Goal: Information Seeking & Learning: Find specific page/section

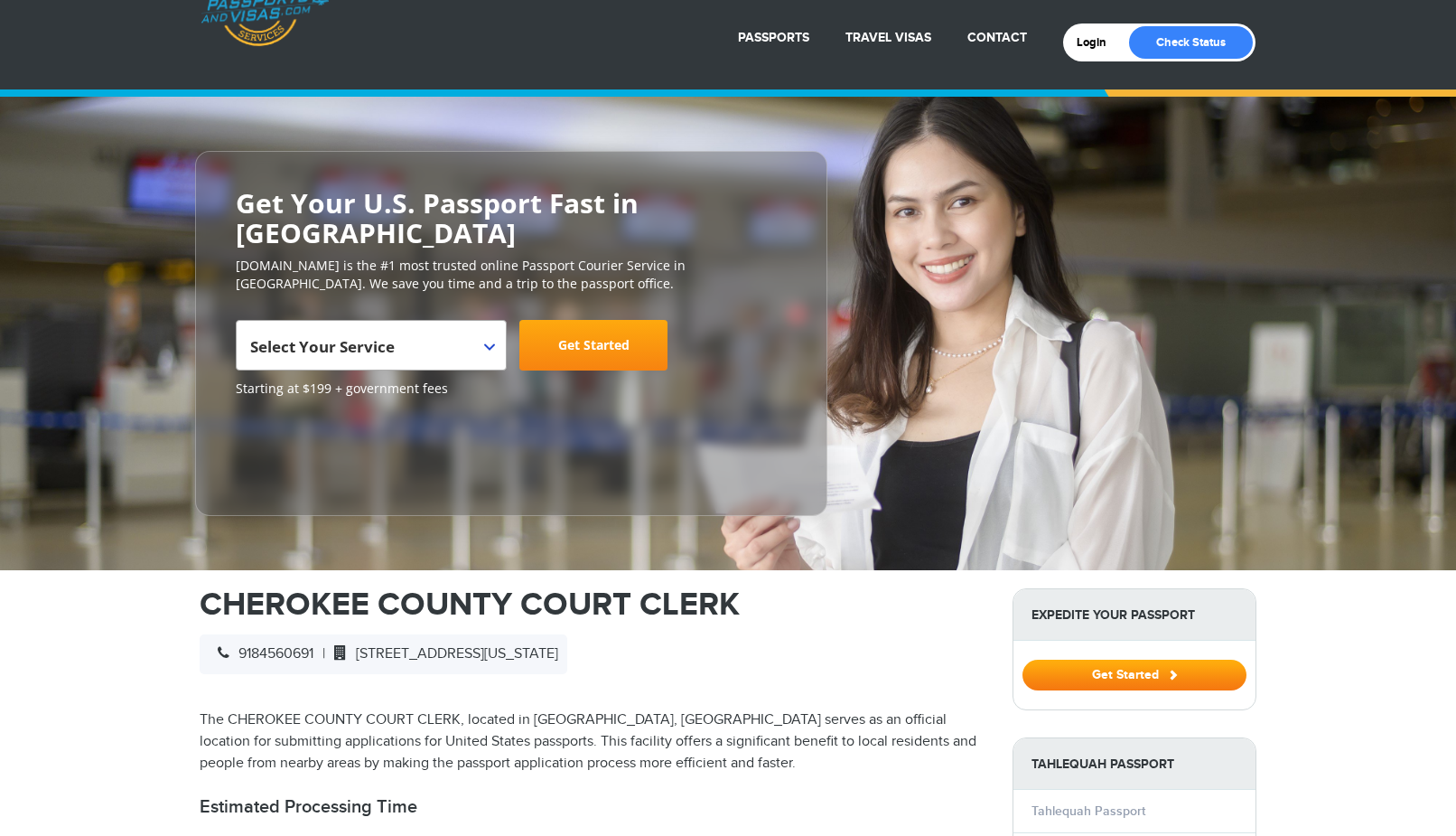
scroll to position [460, 0]
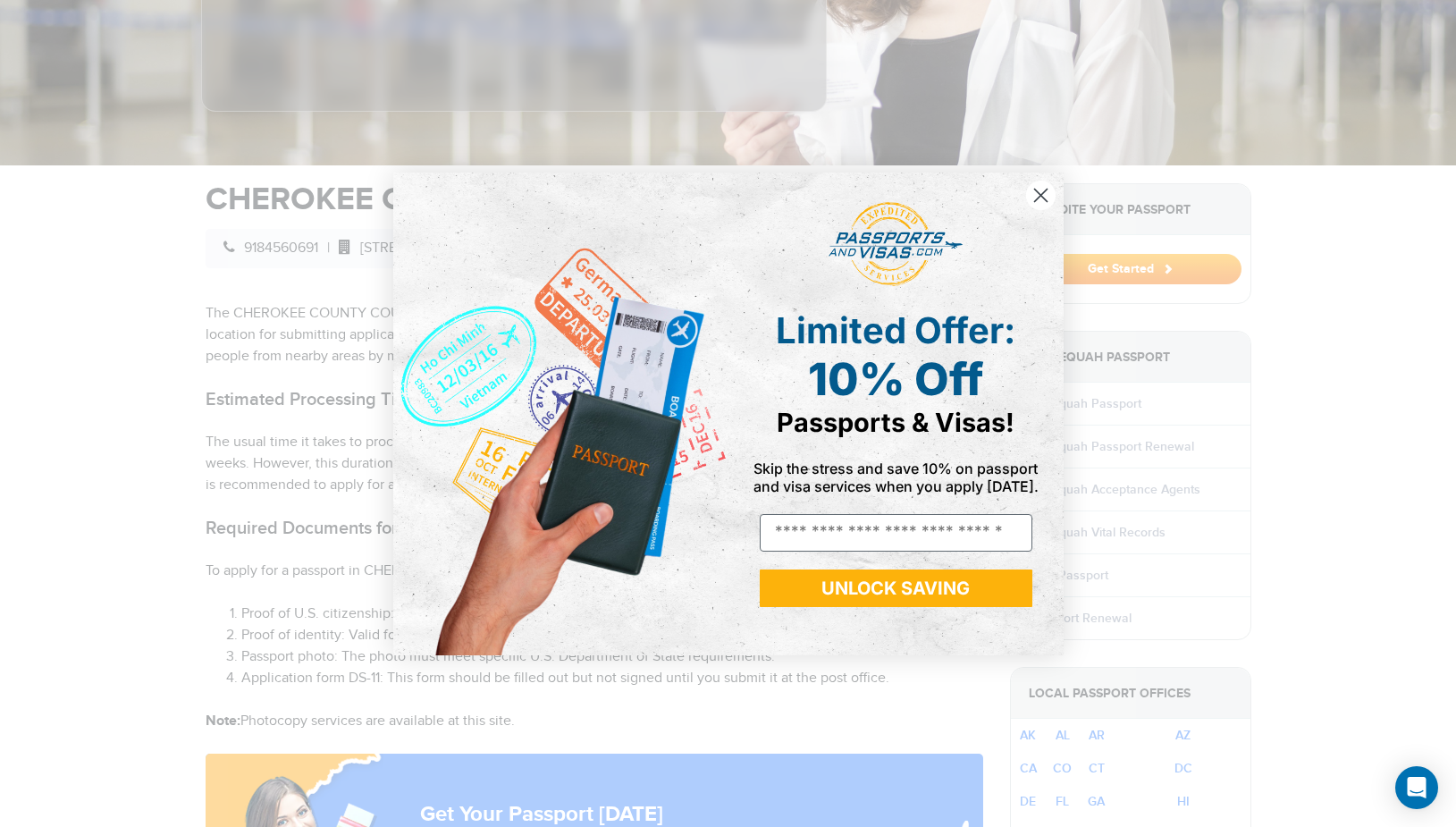
click at [1044, 195] on circle "Close dialog" at bounding box center [1040, 194] width 29 height 29
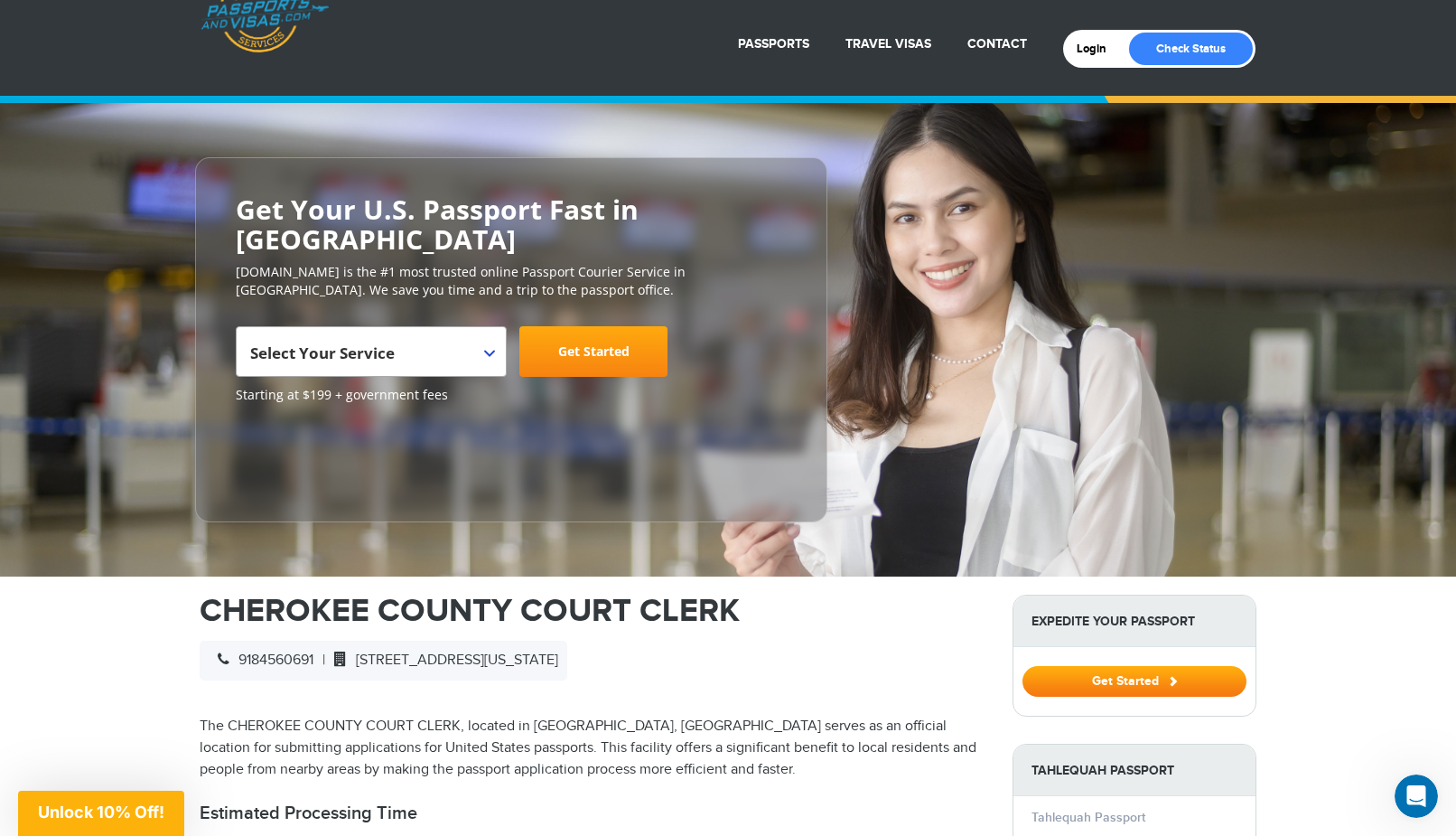
scroll to position [0, 0]
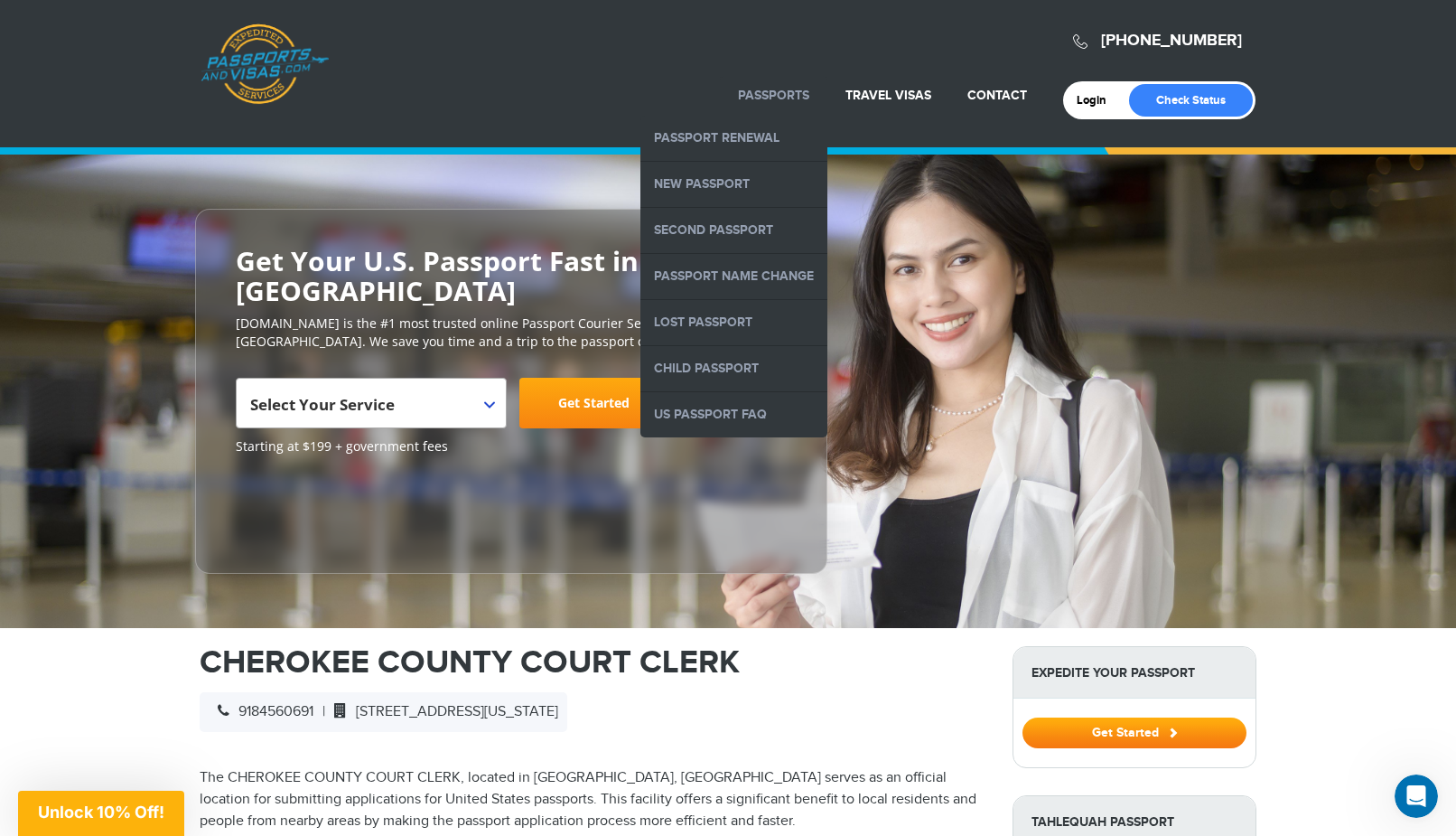
click at [783, 93] on link "Passports" at bounding box center [773, 95] width 72 height 16
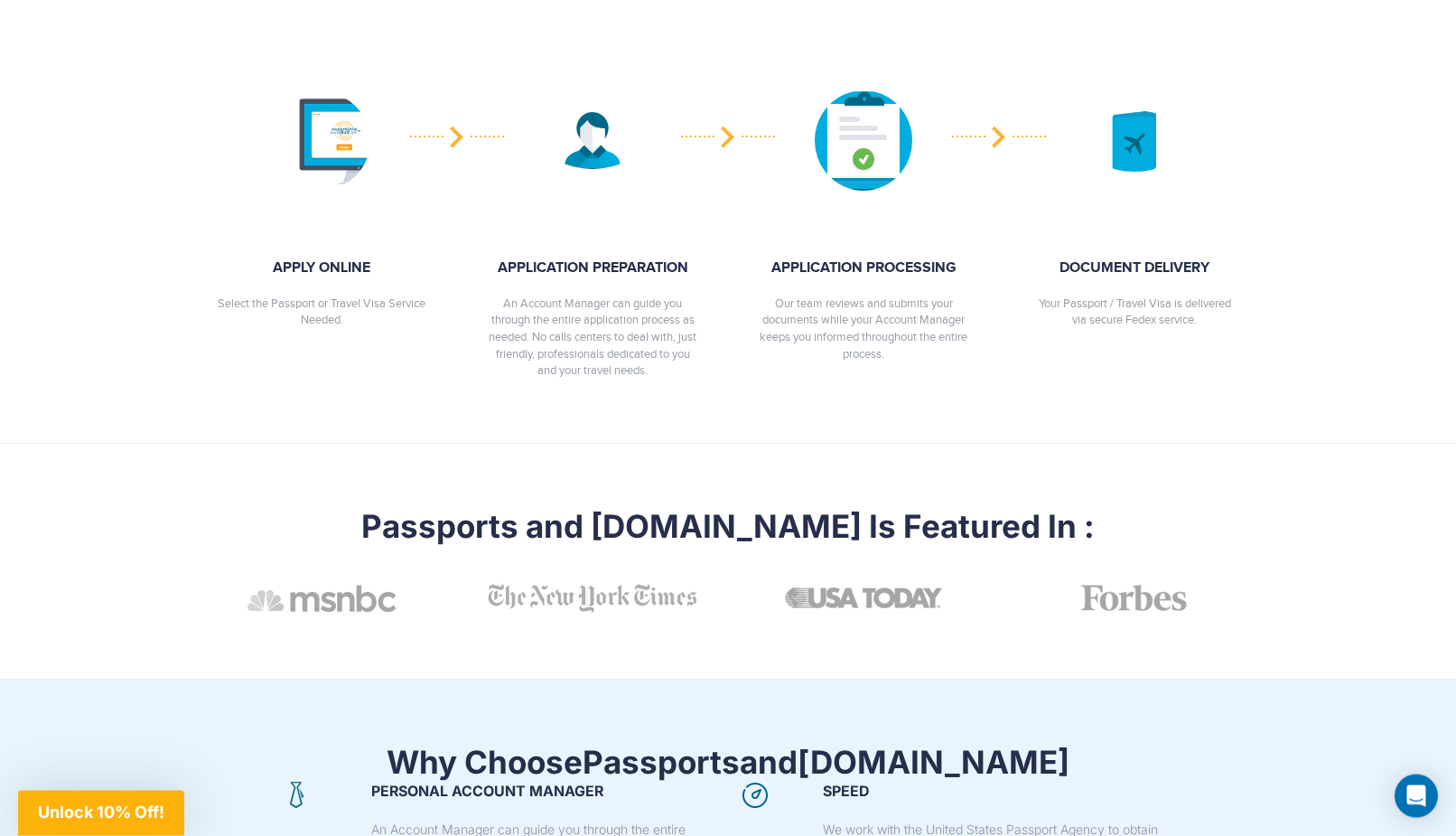
scroll to position [737, 0]
